Goal: Information Seeking & Learning: Learn about a topic

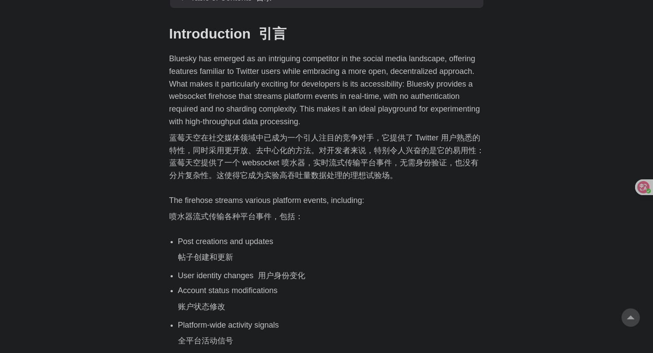
scroll to position [474, 0]
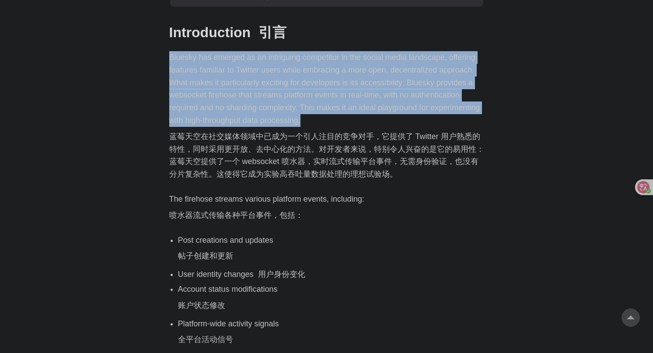
drag, startPoint x: 167, startPoint y: 53, endPoint x: 326, endPoint y: 120, distance: 172.6
click at [309, 120] on p "Bluesky has emerged as an intriguing competitor in the social media landscape, …" at bounding box center [326, 117] width 315 height 133
drag, startPoint x: 323, startPoint y: 119, endPoint x: 167, endPoint y: 57, distance: 168.4
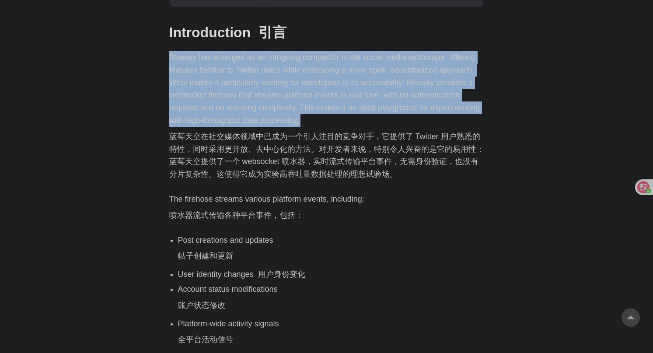
click at [198, 63] on p "Bluesky has emerged as an intriguing competitor in the social media landscape, …" at bounding box center [326, 117] width 315 height 133
drag, startPoint x: 165, startPoint y: 54, endPoint x: 324, endPoint y: 121, distance: 172.8
click at [305, 116] on p "Bluesky has emerged as an intriguing competitor in the social media landscape, …" at bounding box center [326, 117] width 315 height 133
drag, startPoint x: 327, startPoint y: 119, endPoint x: 168, endPoint y: 58, distance: 170.8
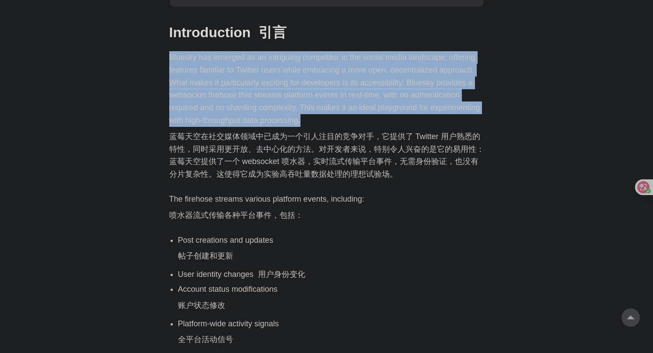
click at [193, 65] on p "Bluesky has emerged as an intriguing competitor in the social media landscape, …" at bounding box center [326, 117] width 315 height 133
drag, startPoint x: 168, startPoint y: 55, endPoint x: 324, endPoint y: 118, distance: 167.8
click at [308, 116] on p "Bluesky has emerged as an intriguing competitor in the social media landscape, …" at bounding box center [326, 117] width 315 height 133
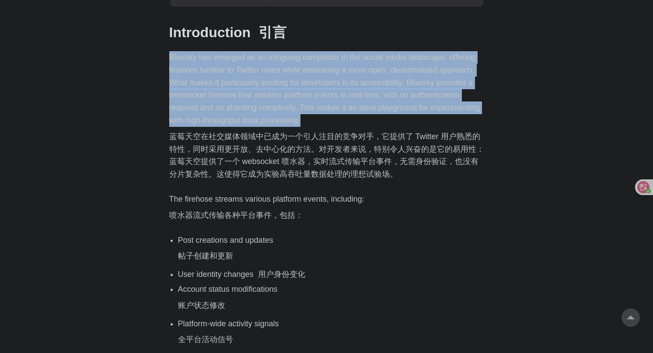
drag, startPoint x: 329, startPoint y: 117, endPoint x: 160, endPoint y: 57, distance: 179.5
click at [203, 63] on p "Bluesky has emerged as an intriguing competitor in the social media landscape, …" at bounding box center [326, 117] width 315 height 133
drag, startPoint x: 158, startPoint y: 58, endPoint x: 326, endPoint y: 116, distance: 177.7
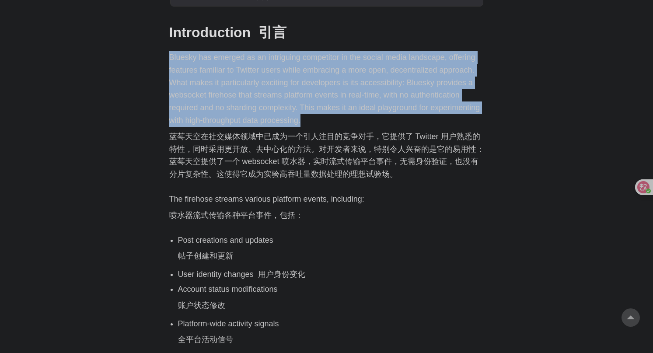
click at [294, 115] on p "Bluesky has emerged as an intriguing competitor in the social media landscape, …" at bounding box center [326, 117] width 315 height 133
drag, startPoint x: 327, startPoint y: 117, endPoint x: 162, endPoint y: 57, distance: 175.3
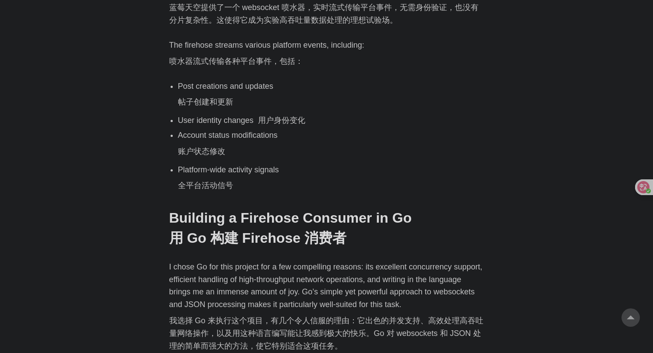
scroll to position [629, 0]
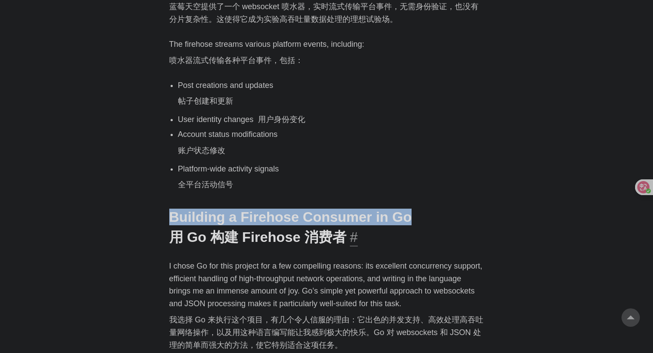
drag, startPoint x: 167, startPoint y: 210, endPoint x: 424, endPoint y: 214, distance: 257.3
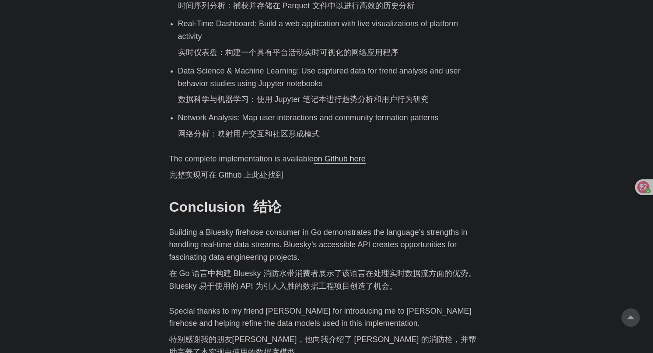
scroll to position [2883, 0]
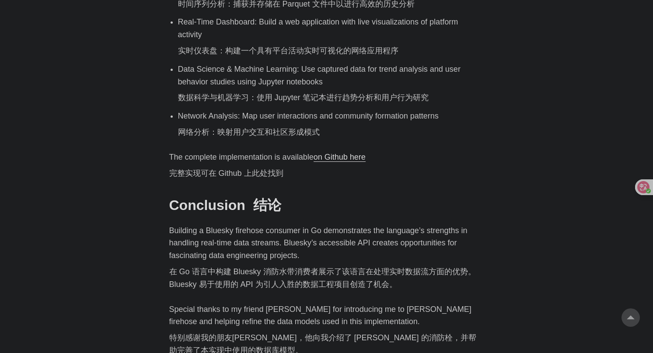
click at [340, 153] on link "on Github here" at bounding box center [340, 157] width 52 height 9
